Goal: Check status: Check status

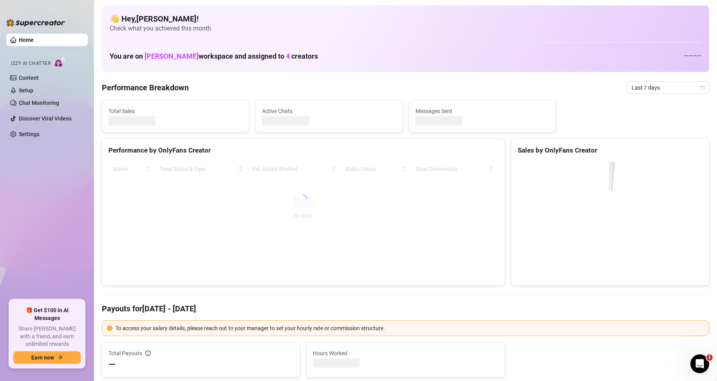
click at [560, 214] on canvas at bounding box center [608, 220] width 182 height 117
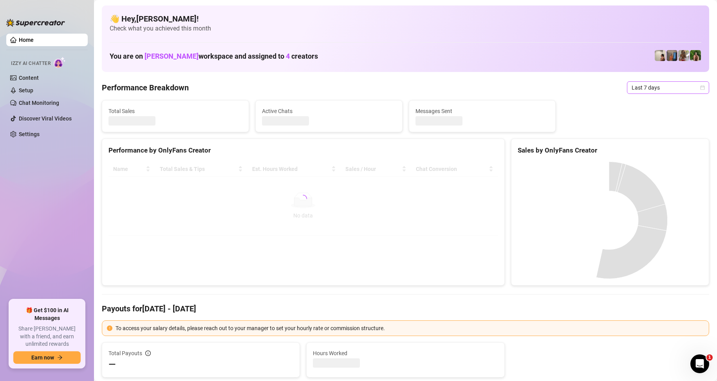
click at [656, 89] on span "Last 7 days" at bounding box center [667, 88] width 73 height 12
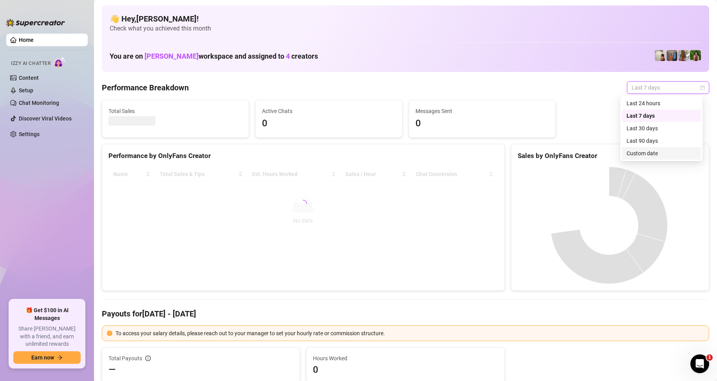
click at [645, 153] on div "Custom date" at bounding box center [661, 153] width 70 height 9
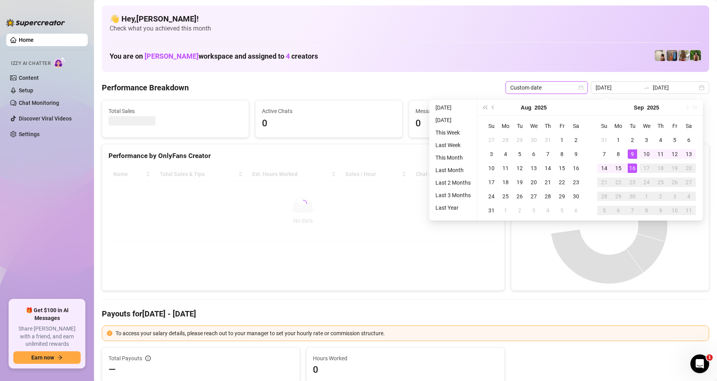
type input "[DATE]"
click at [637, 170] on td "16" at bounding box center [632, 168] width 14 height 14
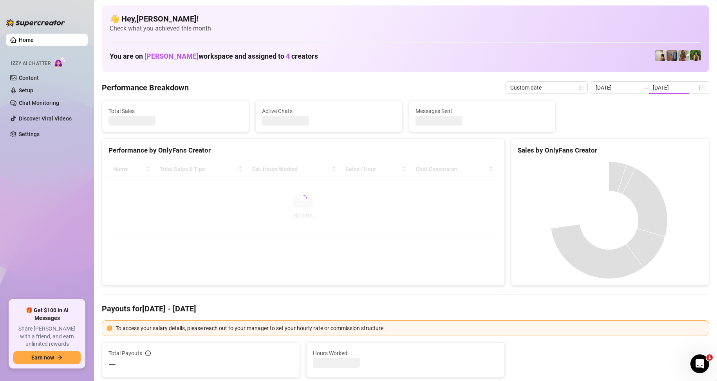
type input "[DATE]"
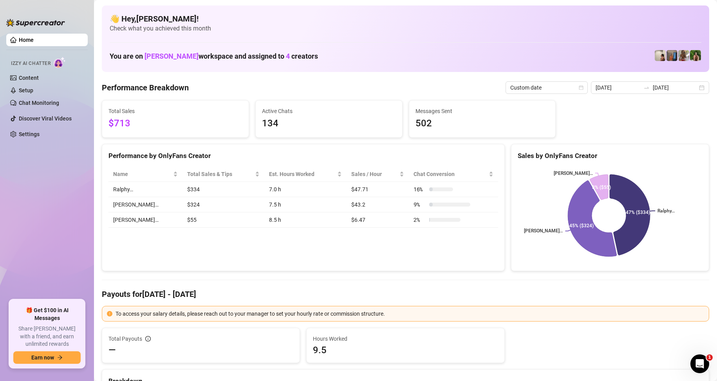
click at [380, 251] on div "Performance by OnlyFans Creator Name Total Sales & Tips Est. Hours Worked Sales…" at bounding box center [303, 208] width 403 height 128
click at [416, 254] on div "Performance by OnlyFans Creator Name Total Sales & Tips Est. Hours Worked Sales…" at bounding box center [303, 208] width 403 height 128
click at [285, 251] on div "Performance by OnlyFans Creator Name Total Sales & Tips Est. Hours Worked Sales…" at bounding box center [303, 208] width 403 height 128
